Goal: Transaction & Acquisition: Purchase product/service

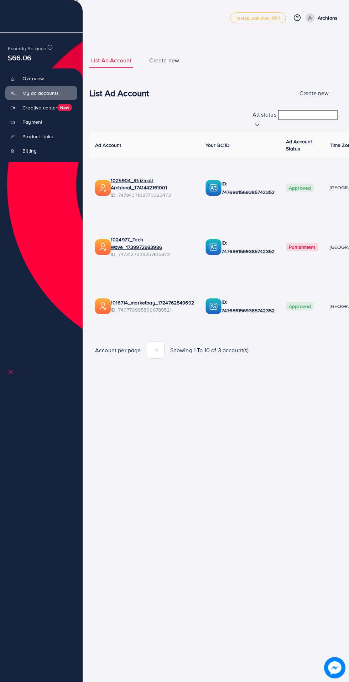
click at [310, 14] on span at bounding box center [310, 17] width 9 height 9
click at [292, 61] on span "Log out" at bounding box center [295, 58] width 19 height 9
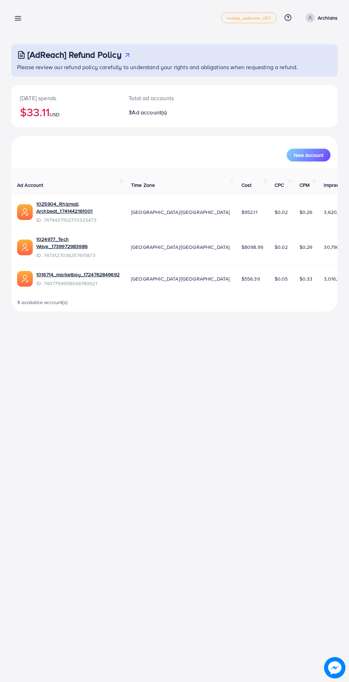
click at [18, 19] on line at bounding box center [18, 19] width 6 height 0
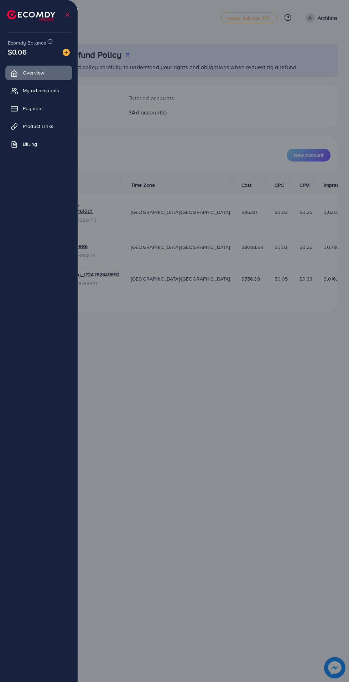
click at [29, 105] on span "Payment" at bounding box center [33, 108] width 20 height 7
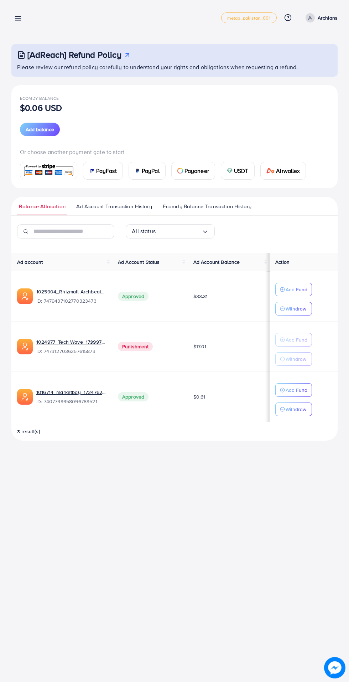
click at [236, 168] on span "USDT" at bounding box center [241, 170] width 15 height 9
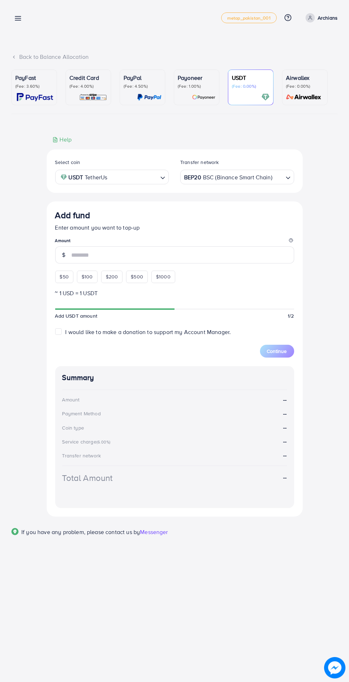
click at [73, 255] on input "number" at bounding box center [183, 254] width 223 height 17
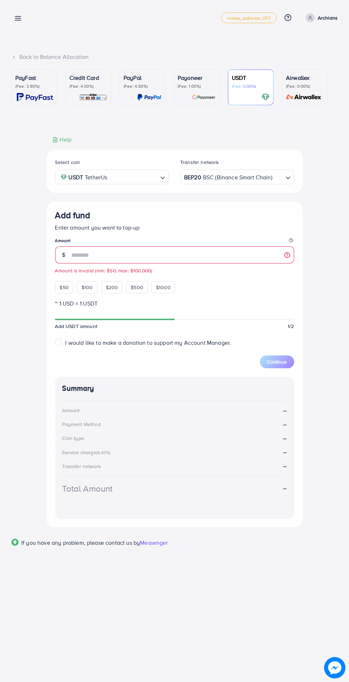
type input "***"
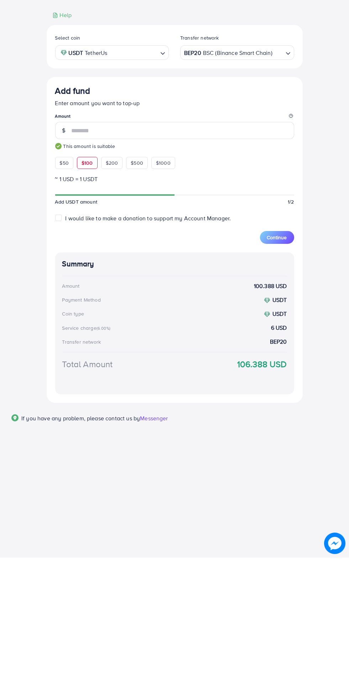
click at [271, 365] on span "Continue" at bounding box center [277, 361] width 20 height 7
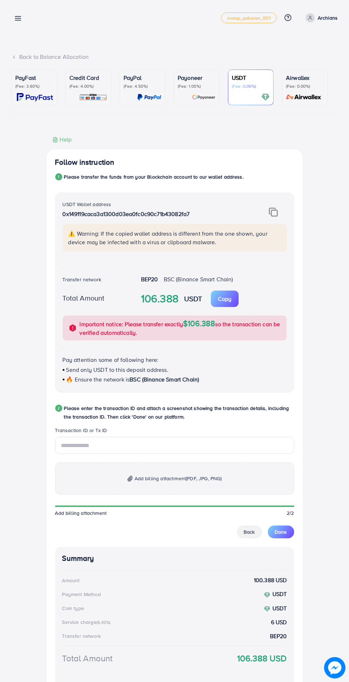
click at [273, 213] on img at bounding box center [273, 211] width 9 height 9
click at [124, 445] on input "text" at bounding box center [174, 445] width 239 height 17
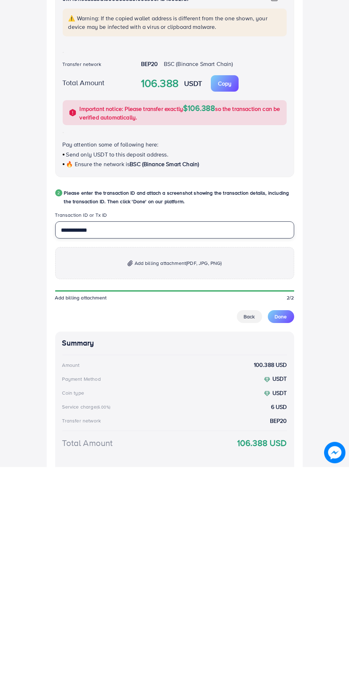
type input "**********"
click at [177, 477] on span "Add billing attachment (PDF, JPG, PNG)" at bounding box center [178, 478] width 87 height 9
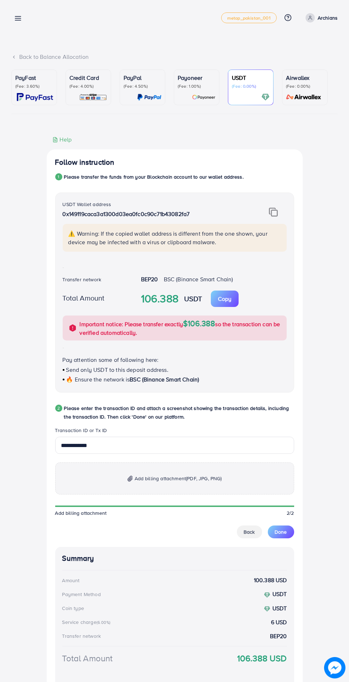
click at [169, 485] on p "Add billing attachment (PDF, JPG, PNG)" at bounding box center [174, 478] width 239 height 32
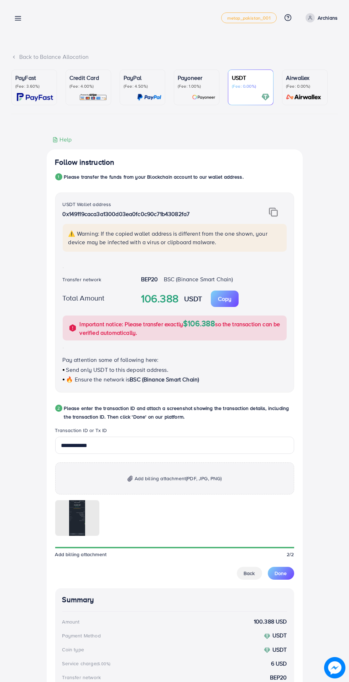
scroll to position [46, 0]
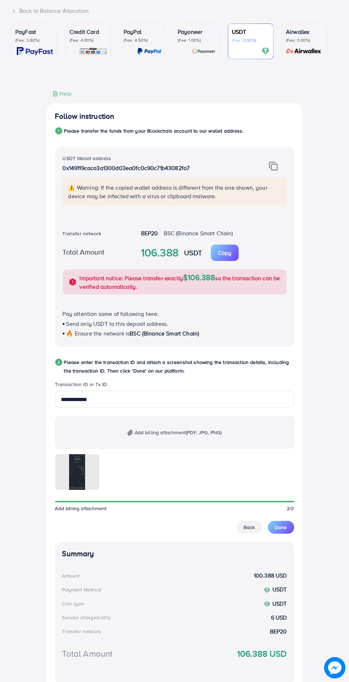
click at [285, 528] on span "Done" at bounding box center [281, 527] width 12 height 7
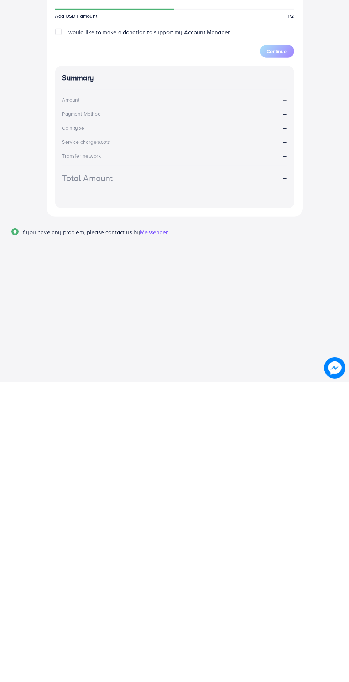
scroll to position [0, 0]
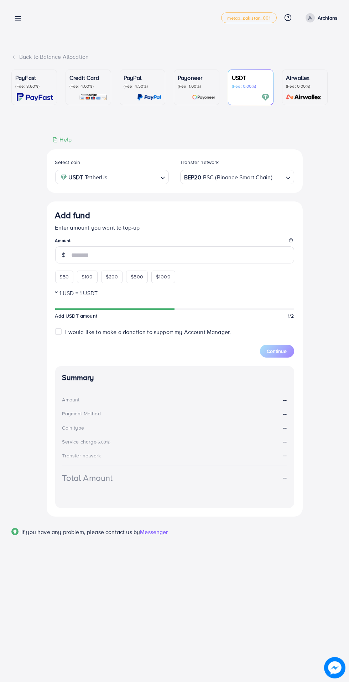
click at [18, 17] on line at bounding box center [18, 17] width 6 height 0
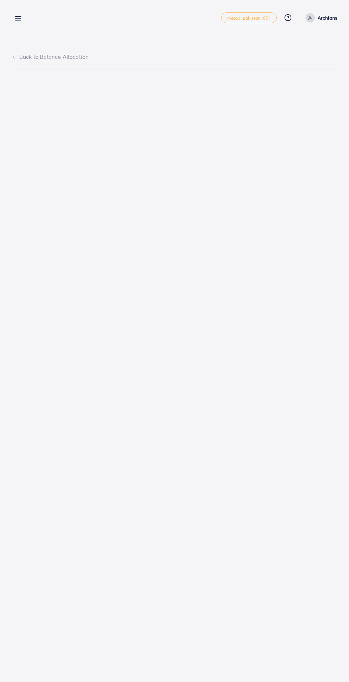
click at [19, 19] on line at bounding box center [18, 19] width 6 height 0
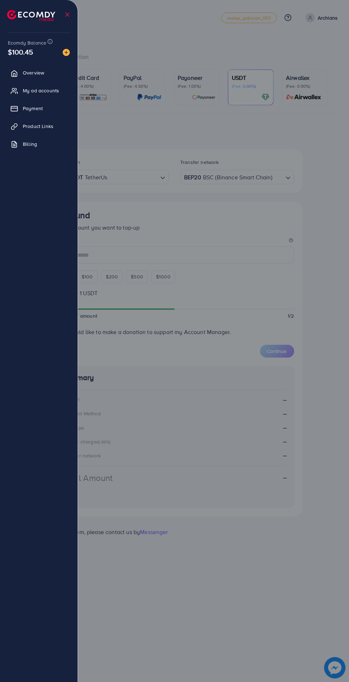
click at [199, 39] on div at bounding box center [174, 409] width 349 height 818
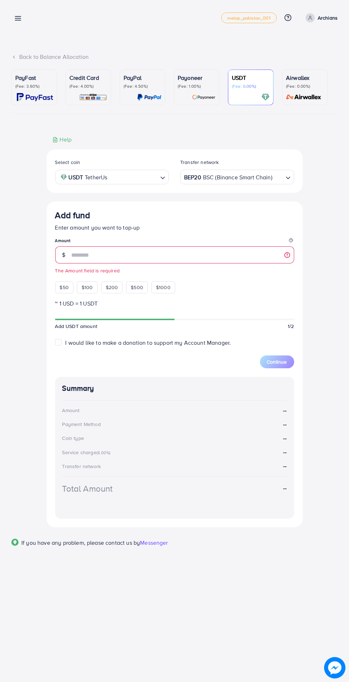
click at [18, 20] on line at bounding box center [18, 20] width 6 height 0
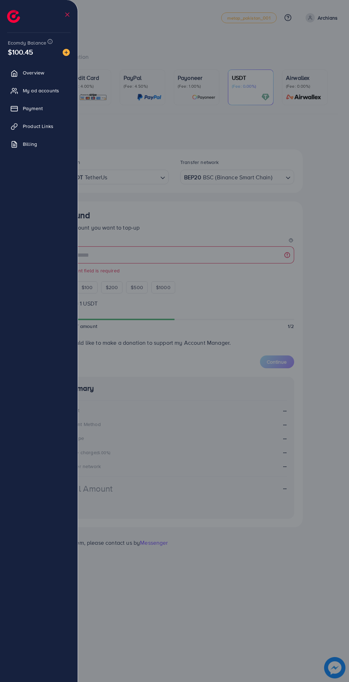
click at [46, 93] on span "My ad accounts" at bounding box center [41, 90] width 36 height 7
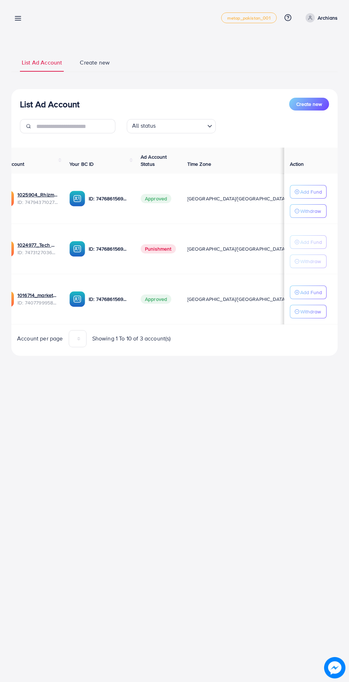
scroll to position [0, 19]
